Goal: Find specific page/section: Find specific page/section

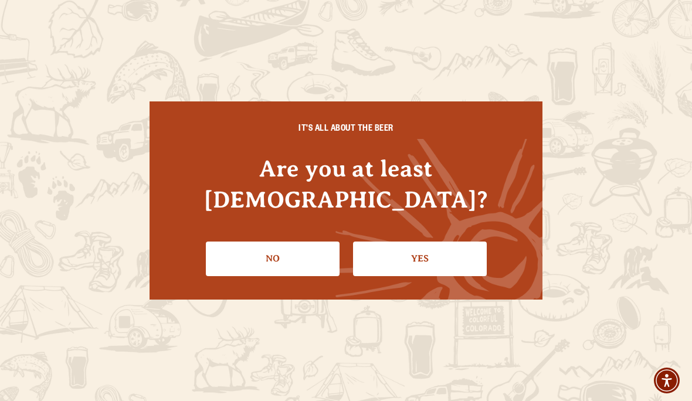
click at [435, 257] on link "Yes" at bounding box center [420, 259] width 134 height 34
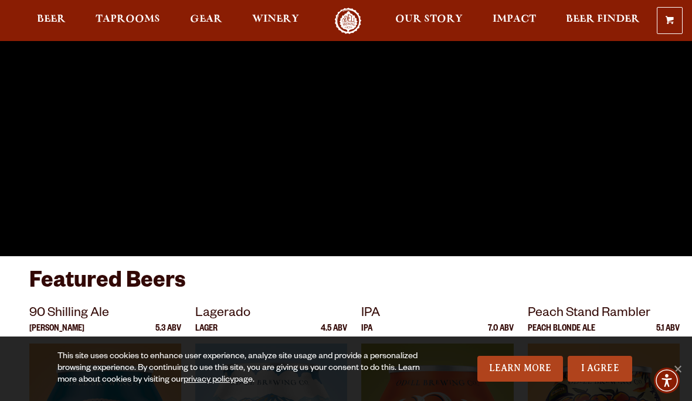
scroll to position [136, 0]
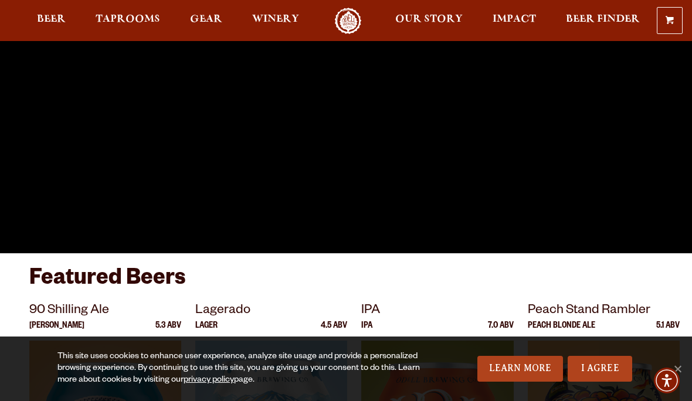
click at [602, 382] on link "I Agree" at bounding box center [600, 369] width 65 height 26
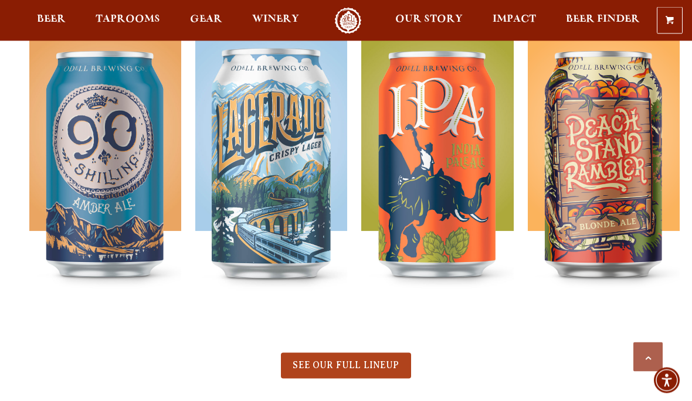
scroll to position [448, 0]
click at [365, 375] on link "SEE OUR FULL LINEUP" at bounding box center [346, 366] width 130 height 26
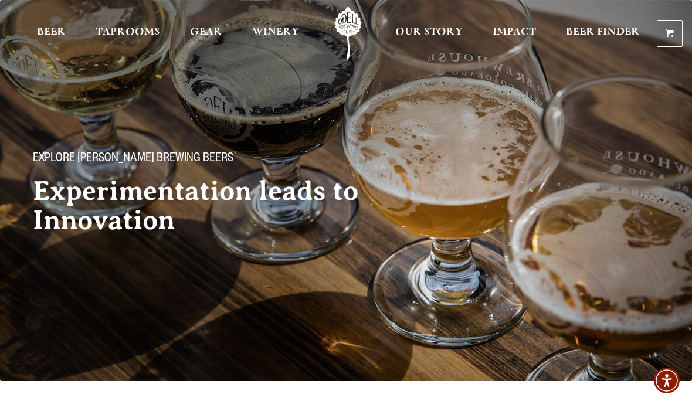
click at [133, 37] on span "Taprooms" at bounding box center [128, 32] width 65 height 9
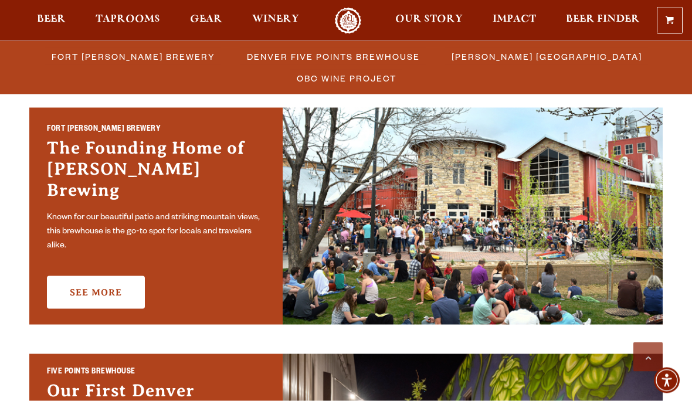
scroll to position [356, 0]
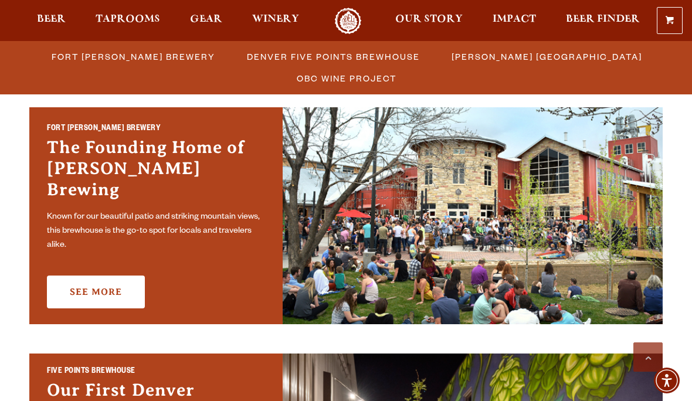
click at [104, 283] on link "See More" at bounding box center [96, 292] width 98 height 33
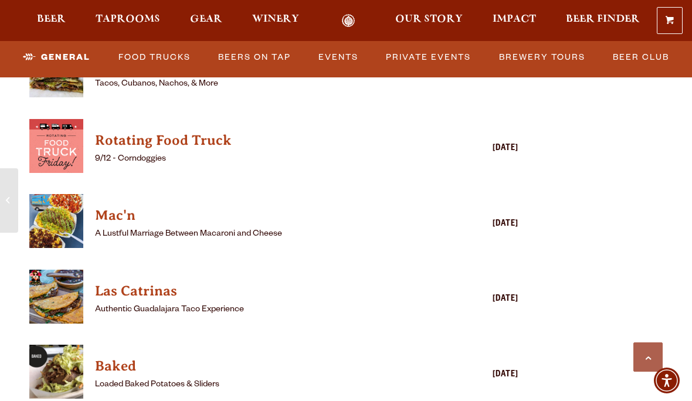
scroll to position [3182, 0]
click at [112, 357] on h4 "Baked" at bounding box center [257, 366] width 324 height 19
